Goal: Task Accomplishment & Management: Use online tool/utility

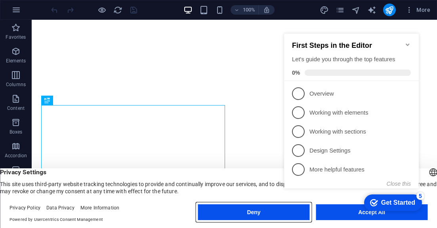
click at [243, 211] on button "Deny" at bounding box center [254, 213] width 112 height 16
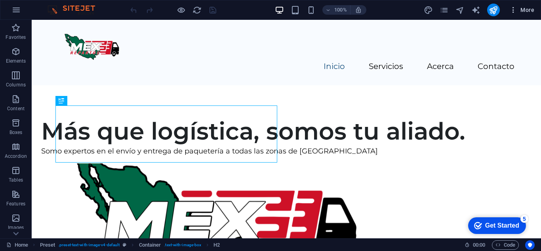
click at [436, 8] on span "More" at bounding box center [521, 10] width 25 height 8
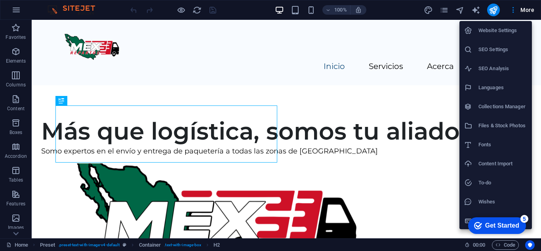
click at [436, 10] on div at bounding box center [270, 125] width 541 height 251
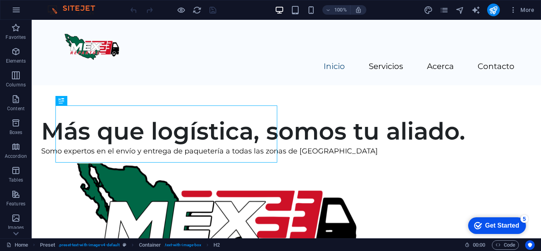
click at [436, 9] on icon "pages" at bounding box center [443, 10] width 9 height 9
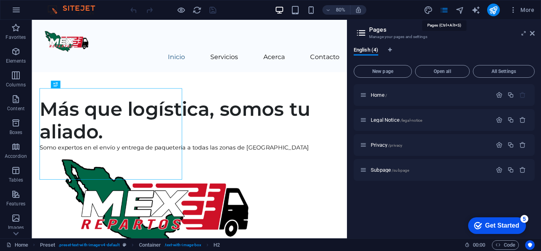
click at [436, 9] on icon "pages" at bounding box center [443, 10] width 9 height 9
click at [390, 49] on icon "Language Tabs" at bounding box center [390, 50] width 4 height 5
select select "41"
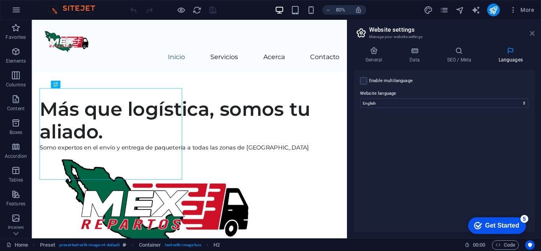
click at [436, 33] on icon at bounding box center [532, 33] width 5 height 6
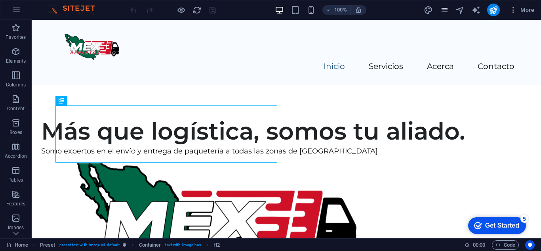
click at [436, 12] on icon "pages" at bounding box center [443, 10] width 9 height 9
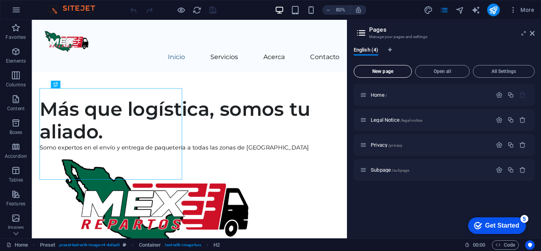
click at [391, 72] on span "New page" at bounding box center [382, 71] width 51 height 5
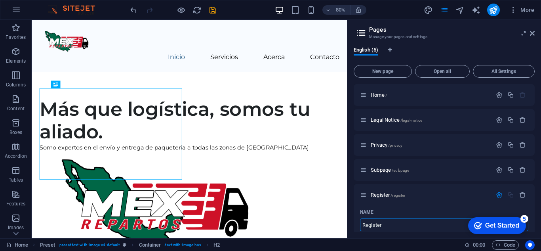
type input "Register"
type input "/register"
type input "Regist"
type input "/regist"
type input "Reg"
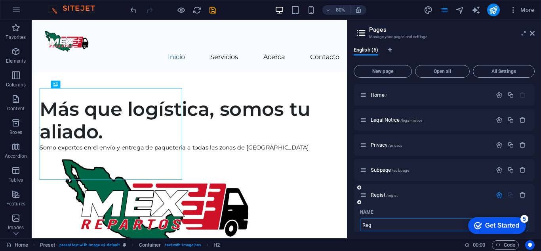
type input "/reg"
type input "Registro"
type input "/registro"
click at [401, 209] on div "Name" at bounding box center [444, 211] width 168 height 13
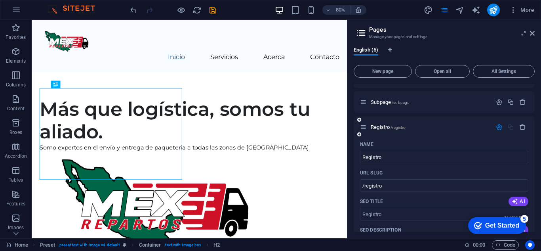
scroll to position [55, 0]
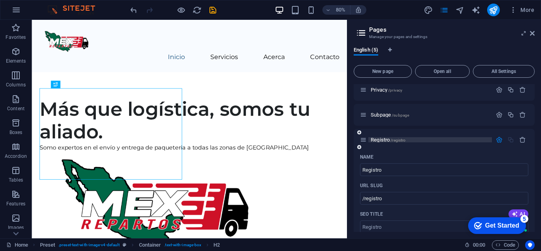
click at [386, 139] on span "Registro /registro" at bounding box center [388, 140] width 35 height 6
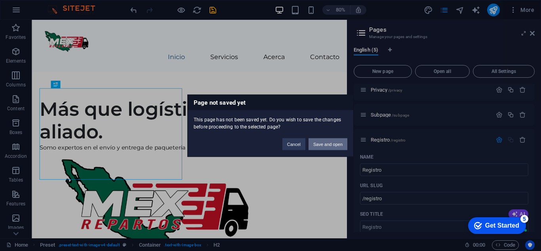
click at [324, 145] on button "Save and open" at bounding box center [327, 144] width 39 height 12
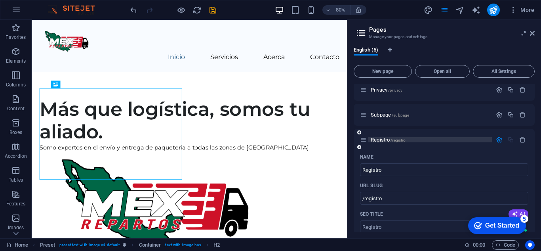
click at [380, 93] on span "Privacy /privacy" at bounding box center [387, 90] width 32 height 6
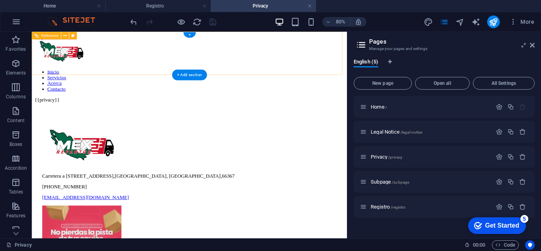
scroll to position [0, 0]
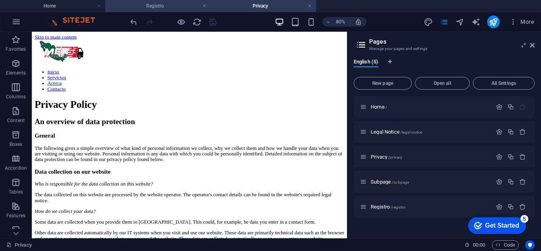
click at [169, 10] on h4 "Registro" at bounding box center [157, 6] width 105 height 9
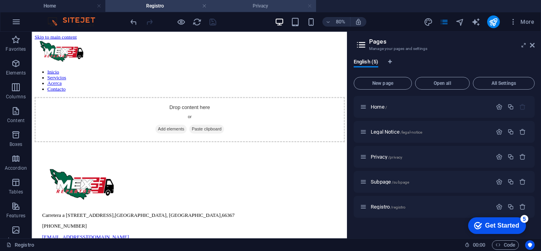
click at [309, 6] on link at bounding box center [309, 6] width 5 height 8
